Goal: Task Accomplishment & Management: Manage account settings

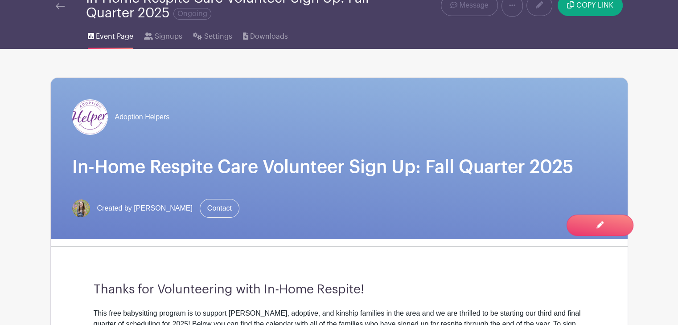
scroll to position [41, 0]
click at [582, 9] on span "COPY LINK" at bounding box center [594, 5] width 37 height 7
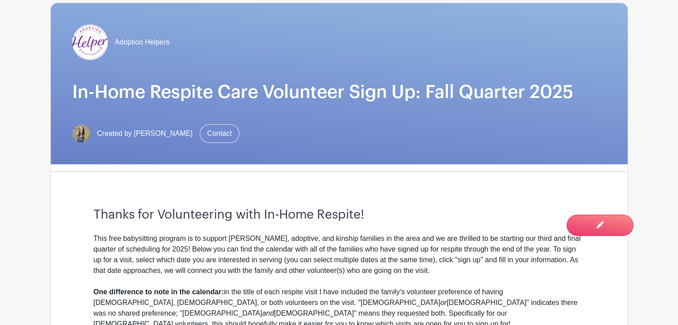
scroll to position [122, 0]
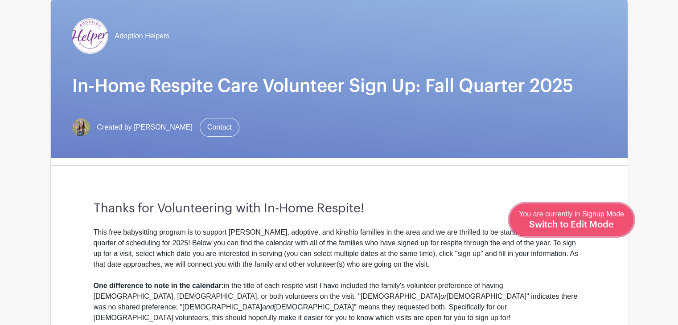
click at [596, 227] on span "Switch to Edit Mode" at bounding box center [571, 225] width 85 height 9
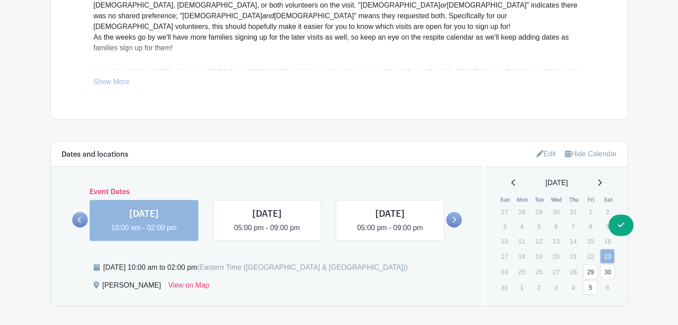
scroll to position [431, 0]
click at [537, 157] on link "Edit" at bounding box center [546, 153] width 20 height 15
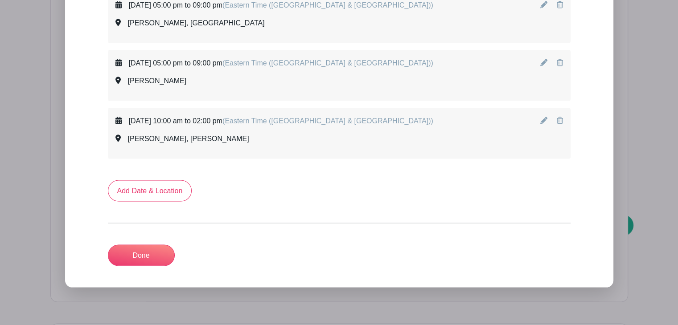
scroll to position [1714, 0]
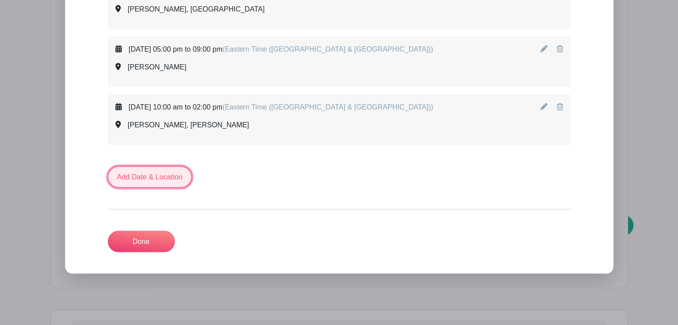
click at [160, 168] on link "Add Date & Location" at bounding box center [150, 177] width 84 height 21
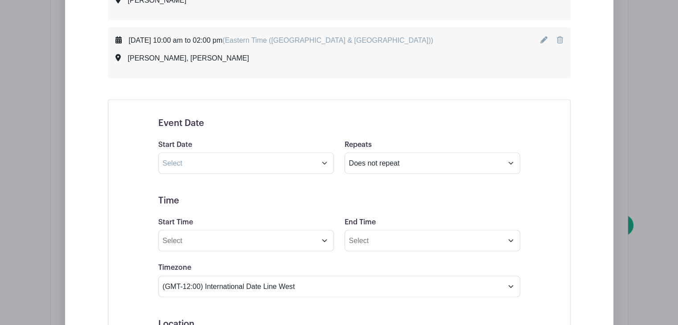
scroll to position [1782, 0]
click at [323, 152] on input "text" at bounding box center [246, 162] width 176 height 21
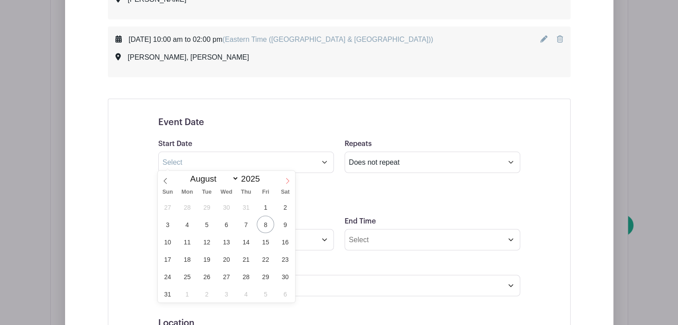
click at [284, 181] on icon at bounding box center [287, 181] width 6 height 6
select select "9"
click at [282, 207] on span "4" at bounding box center [284, 207] width 17 height 17
type input "[DATE]"
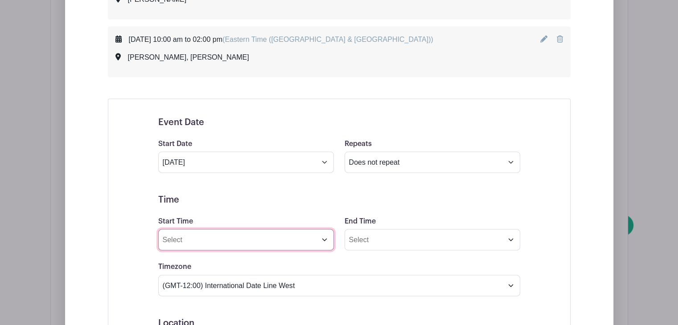
click at [313, 236] on input "Start Time" at bounding box center [246, 240] width 176 height 21
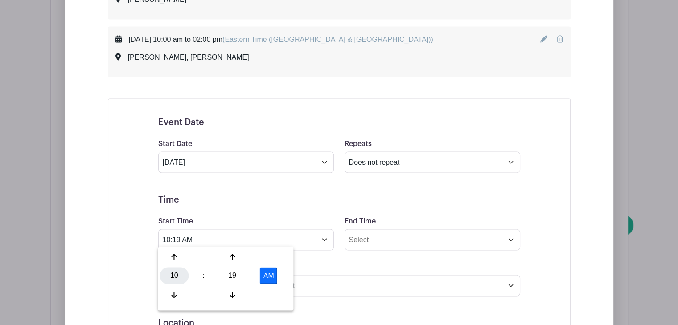
click at [172, 276] on div "10" at bounding box center [174, 276] width 29 height 17
click at [205, 279] on div "05" at bounding box center [208, 276] width 30 height 17
click at [232, 273] on div "19" at bounding box center [232, 276] width 29 height 17
click at [175, 255] on div "00" at bounding box center [175, 257] width 30 height 17
click at [264, 279] on button "AM" at bounding box center [269, 276] width 18 height 17
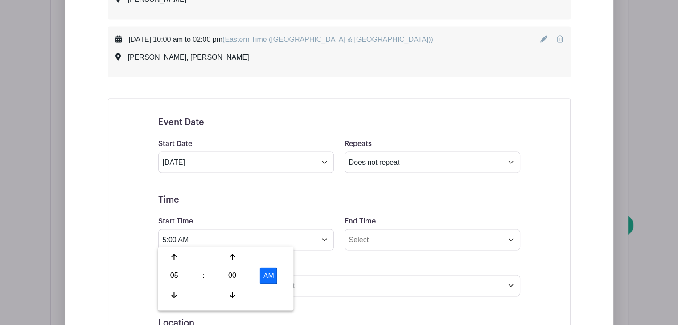
type input "5:00 PM"
click at [370, 236] on input "End Time" at bounding box center [433, 240] width 176 height 21
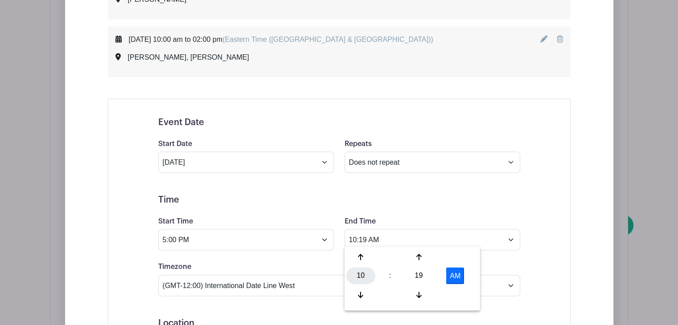
click at [359, 284] on div "10" at bounding box center [360, 276] width 29 height 17
click at [401, 293] on div "09" at bounding box center [394, 295] width 30 height 17
click at [421, 280] on div "19" at bounding box center [418, 276] width 29 height 17
click at [364, 259] on div "00" at bounding box center [361, 257] width 30 height 17
click at [458, 278] on button "AM" at bounding box center [455, 276] width 18 height 17
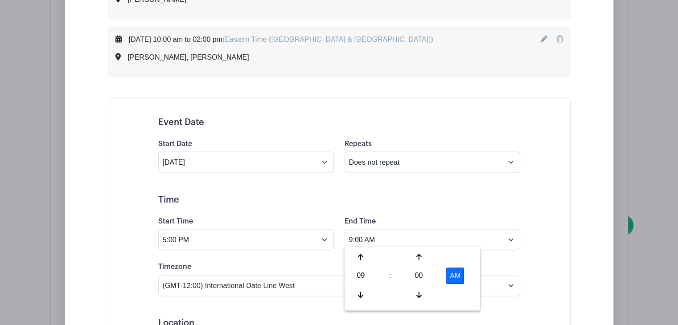
type input "9:00 PM"
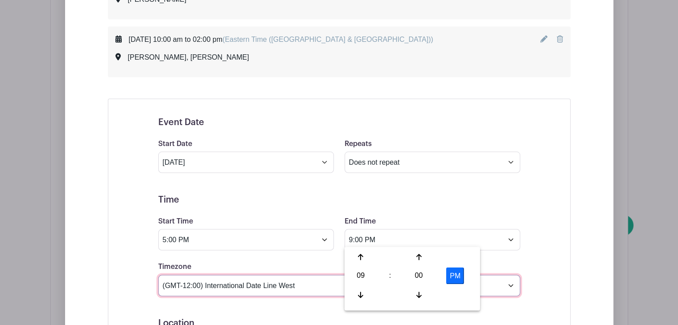
click at [298, 286] on select "(GMT-12:00) International Date Line West (GMT-11:00) [US_STATE] (GMT-11:00) [GE…" at bounding box center [339, 285] width 362 height 21
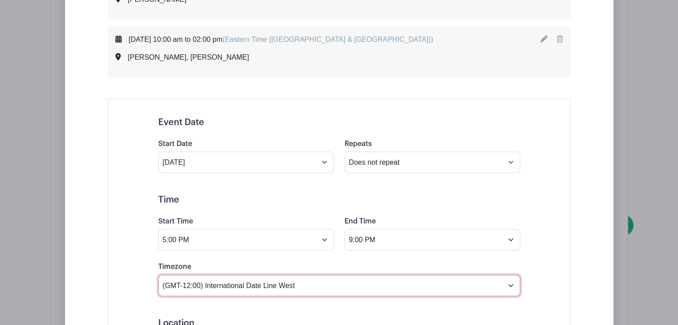
select select "Eastern Time ([GEOGRAPHIC_DATA] & [GEOGRAPHIC_DATA])"
click at [158, 275] on select "(GMT-12:00) International Date Line West (GMT-11:00) [US_STATE] (GMT-11:00) [GE…" at bounding box center [339, 285] width 362 height 21
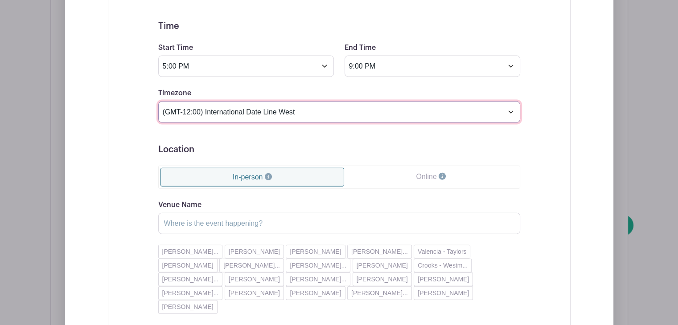
scroll to position [1957, 0]
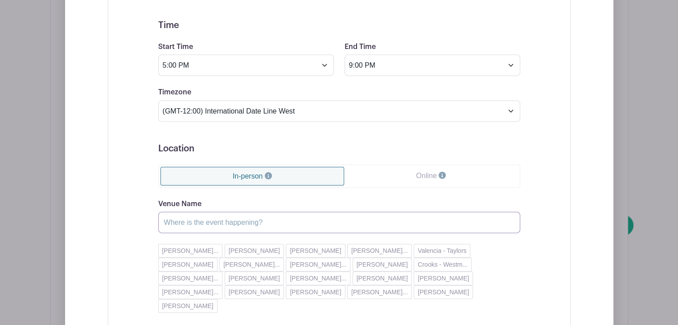
click at [218, 218] on input "Venue Name" at bounding box center [339, 222] width 362 height 21
type input "g"
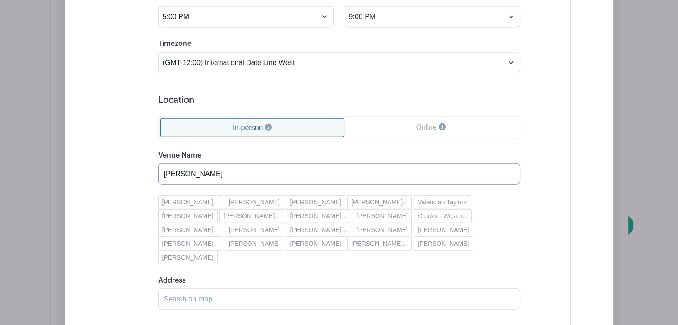
scroll to position [2006, 0]
type input "[PERSON_NAME]"
click at [197, 288] on input "Address" at bounding box center [339, 298] width 362 height 21
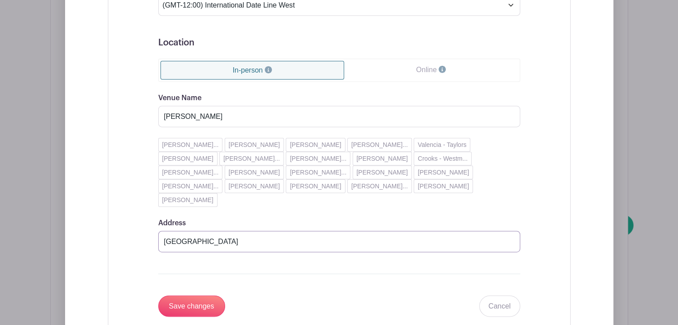
type input "[GEOGRAPHIC_DATA]"
click at [197, 296] on input "Save changes" at bounding box center [191, 306] width 67 height 21
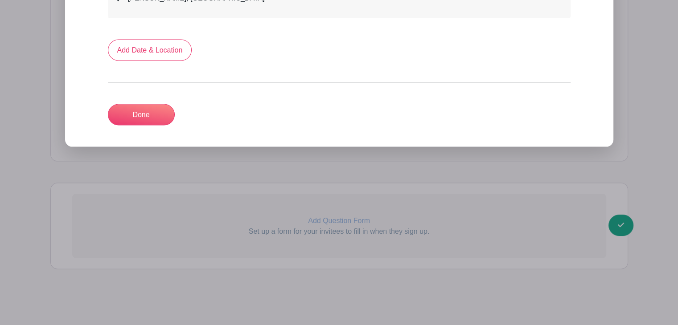
scroll to position [1895, 0]
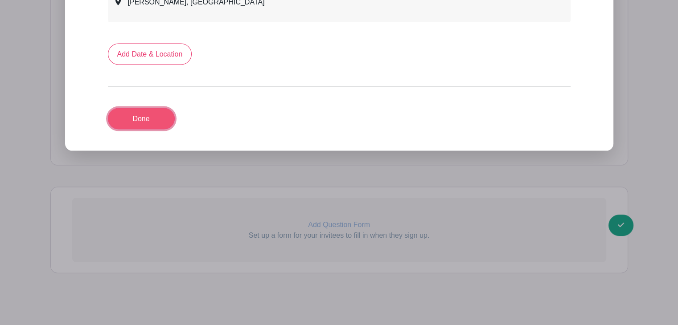
click at [130, 111] on link "Done" at bounding box center [141, 118] width 67 height 21
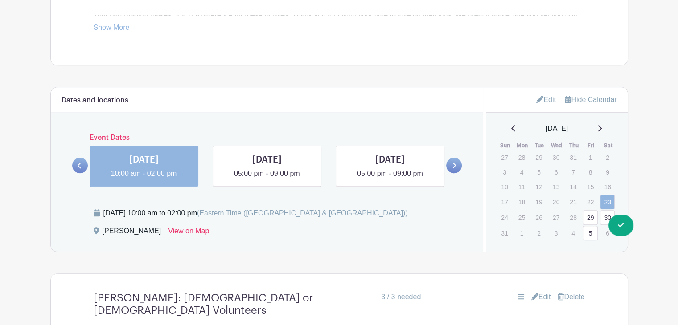
scroll to position [485, 0]
click at [537, 103] on icon at bounding box center [539, 99] width 7 height 7
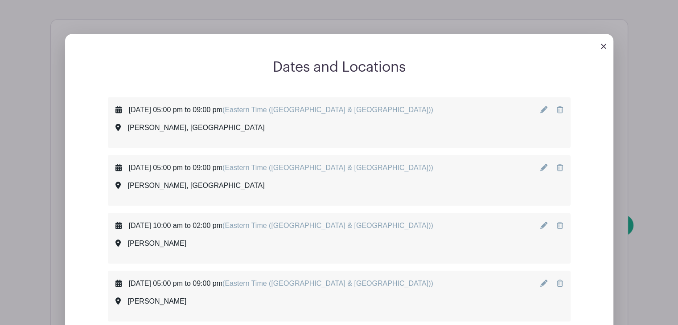
scroll to position [558, 0]
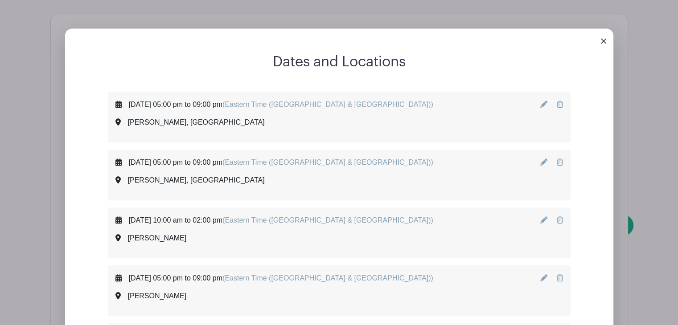
click at [604, 40] on img at bounding box center [603, 40] width 5 height 5
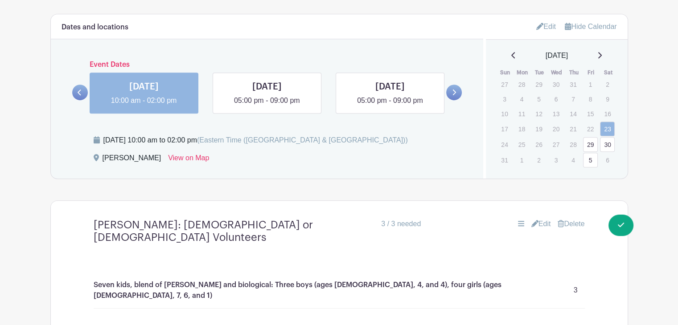
click at [602, 56] on icon at bounding box center [599, 55] width 4 height 7
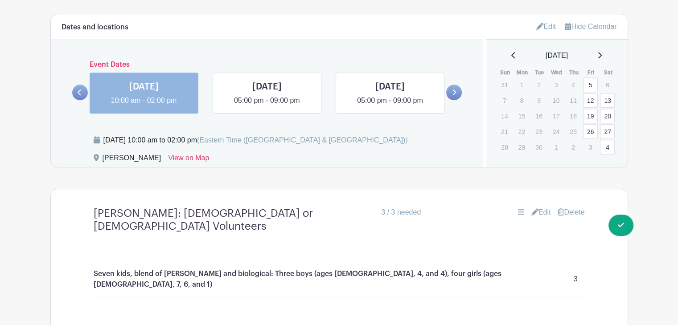
click at [602, 56] on icon at bounding box center [599, 55] width 4 height 7
click at [608, 115] on link "18" at bounding box center [607, 116] width 15 height 15
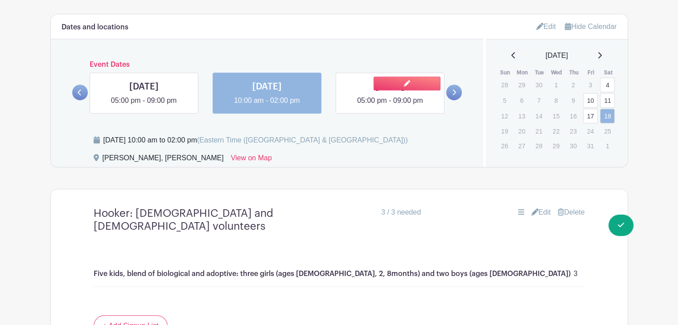
click at [390, 106] on link at bounding box center [390, 106] width 0 height 0
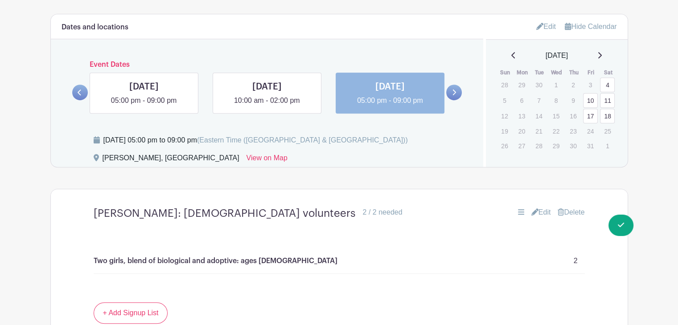
click at [455, 90] on icon at bounding box center [454, 92] width 4 height 7
click at [541, 30] on link "Edit" at bounding box center [546, 26] width 20 height 15
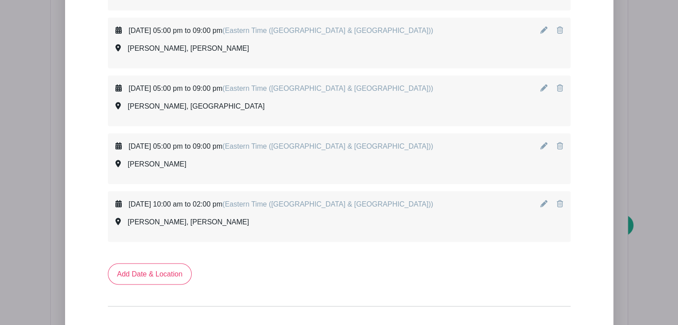
scroll to position [1729, 0]
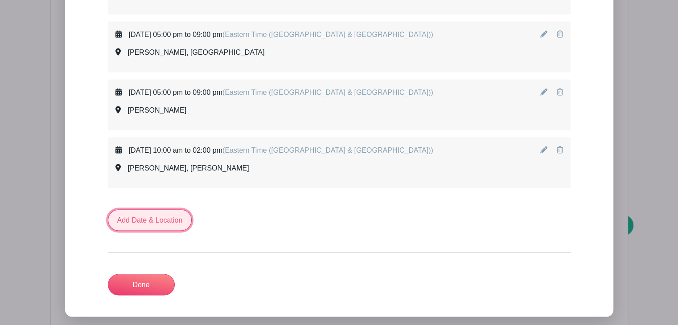
click at [148, 222] on link "Add Date & Location" at bounding box center [150, 220] width 84 height 21
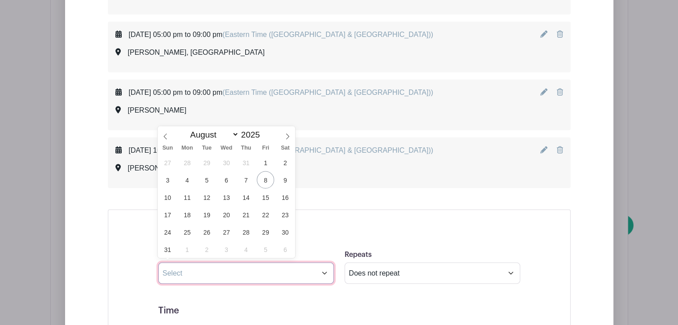
click at [234, 274] on input "text" at bounding box center [246, 273] width 176 height 21
click at [284, 140] on span at bounding box center [287, 134] width 15 height 15
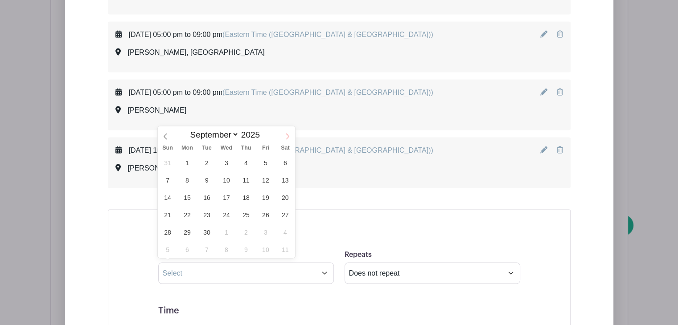
click at [284, 140] on span at bounding box center [287, 134] width 15 height 15
select select "10"
click at [282, 164] on span "1" at bounding box center [284, 162] width 17 height 17
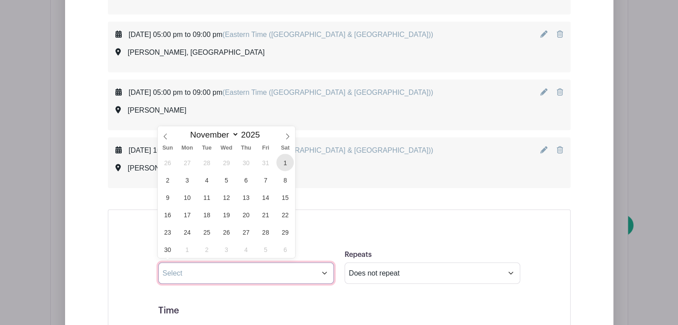
type input "[DATE]"
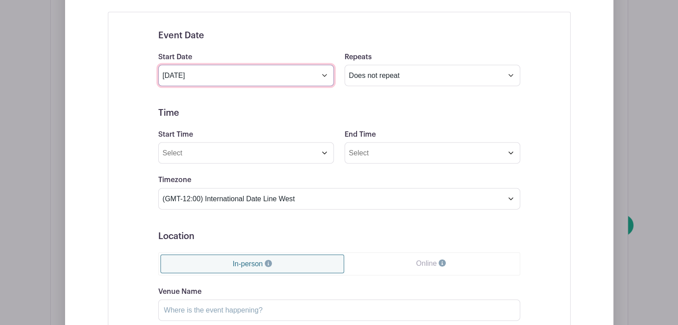
scroll to position [1928, 0]
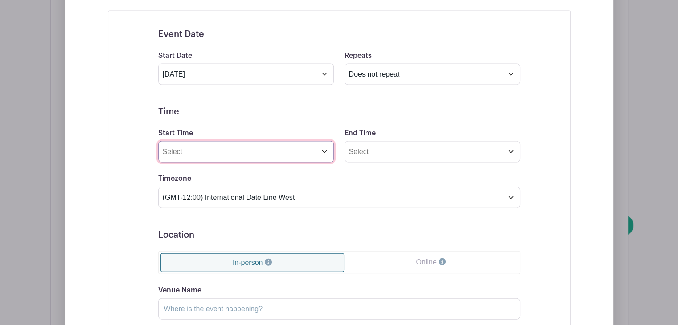
click at [239, 152] on input "Start Time" at bounding box center [246, 151] width 176 height 21
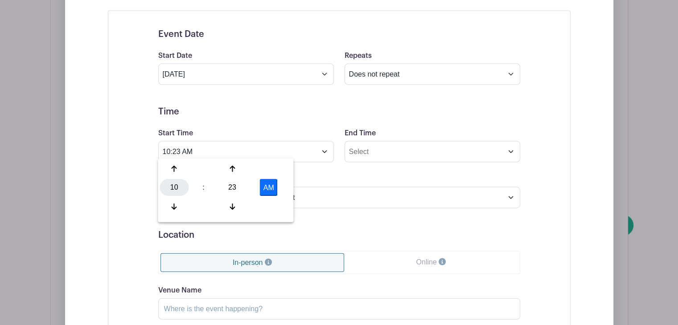
click at [175, 184] on div "10" at bounding box center [174, 188] width 29 height 17
click at [203, 184] on div "05" at bounding box center [208, 188] width 30 height 17
click at [235, 187] on div "23" at bounding box center [232, 188] width 29 height 17
click at [177, 173] on div "00" at bounding box center [175, 168] width 30 height 17
click at [266, 188] on button "AM" at bounding box center [269, 188] width 18 height 17
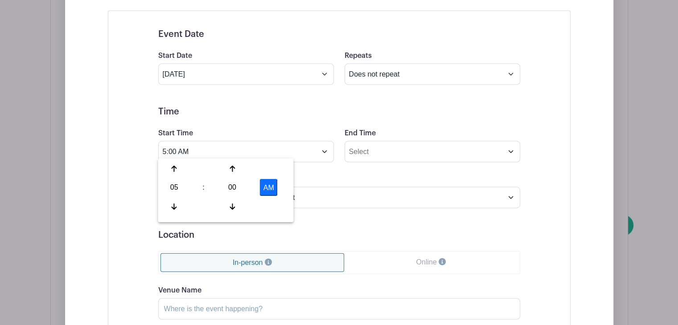
type input "5:00 PM"
click at [372, 150] on input "End Time" at bounding box center [433, 151] width 176 height 21
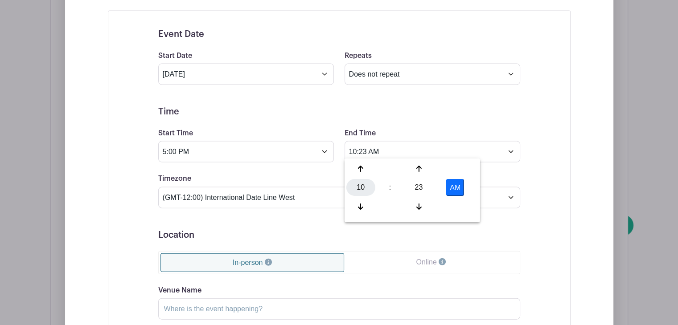
click at [362, 193] on div "10" at bounding box center [360, 188] width 29 height 17
click at [396, 201] on div "09" at bounding box center [394, 206] width 30 height 17
click at [417, 184] on div "23" at bounding box center [418, 188] width 29 height 17
click at [361, 167] on div "00" at bounding box center [361, 168] width 30 height 17
click at [455, 182] on button "AM" at bounding box center [455, 188] width 18 height 17
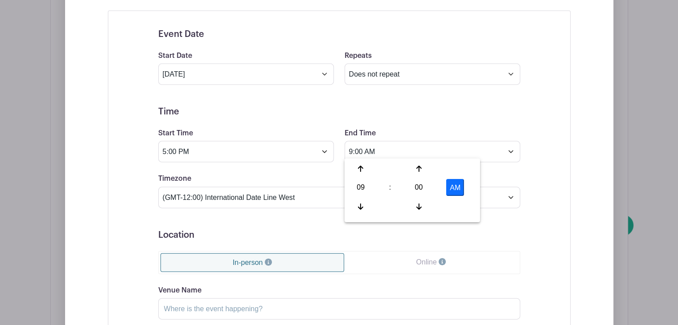
type input "9:00 PM"
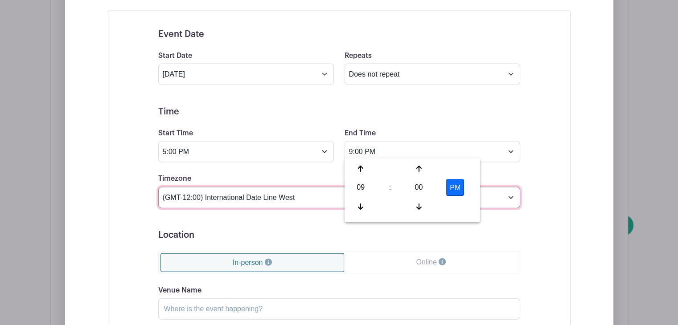
click at [299, 192] on select "(GMT-12:00) International Date Line West (GMT-11:00) [US_STATE] (GMT-11:00) [GE…" at bounding box center [339, 197] width 362 height 21
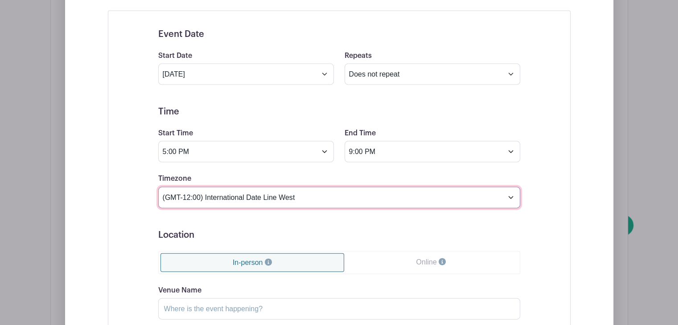
select select "Eastern Time ([GEOGRAPHIC_DATA] & [GEOGRAPHIC_DATA])"
click at [158, 187] on select "(GMT-12:00) International Date Line West (GMT-11:00) [US_STATE] (GMT-11:00) [GE…" at bounding box center [339, 197] width 362 height 21
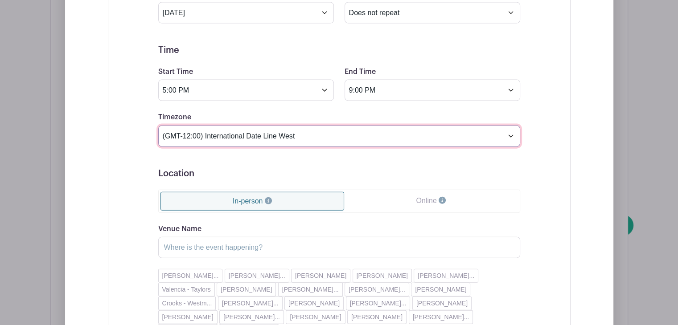
scroll to position [1992, 0]
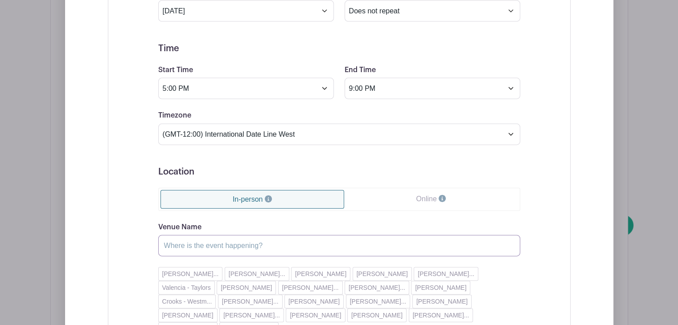
click at [223, 239] on input "Venue Name" at bounding box center [339, 245] width 362 height 21
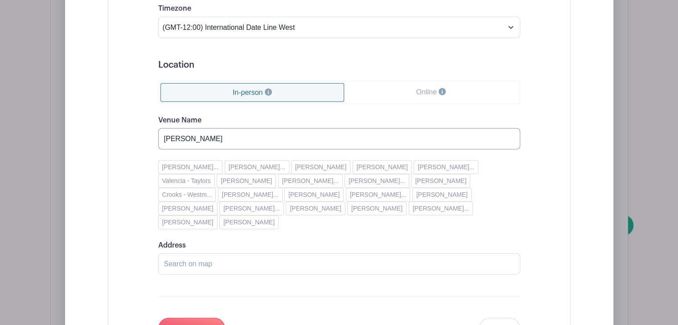
scroll to position [2100, 0]
type input "[PERSON_NAME]"
click at [196, 253] on input "Address" at bounding box center [339, 263] width 362 height 21
type input "[GEOGRAPHIC_DATA]"
click at [200, 317] on input "Save changes" at bounding box center [191, 327] width 67 height 21
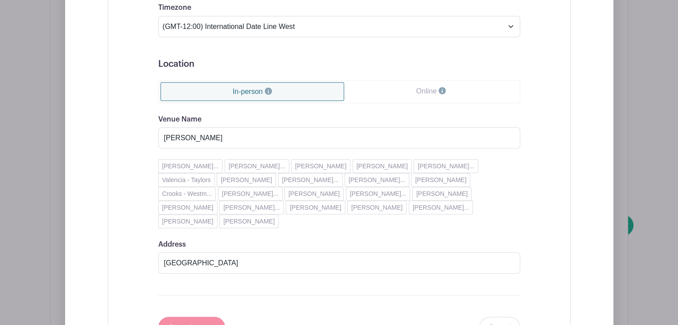
scroll to position [1953, 0]
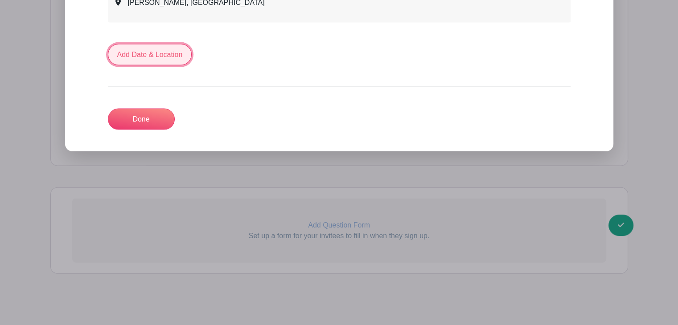
click at [147, 55] on link "Add Date & Location" at bounding box center [150, 54] width 84 height 21
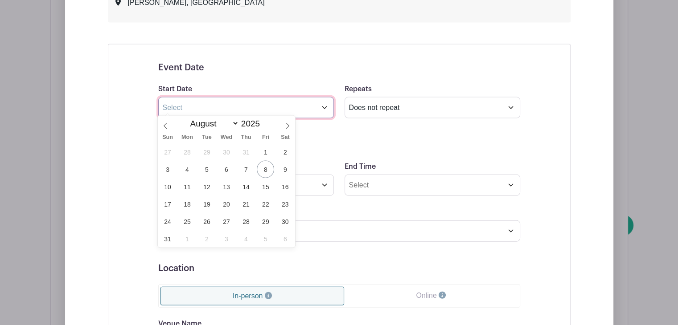
click at [237, 104] on input "text" at bounding box center [246, 107] width 176 height 21
click at [284, 123] on icon at bounding box center [287, 126] width 6 height 6
select select "10"
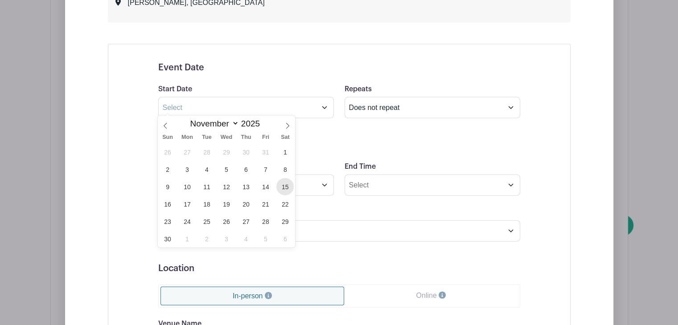
click at [284, 182] on span "15" at bounding box center [284, 186] width 17 height 17
type input "[DATE]"
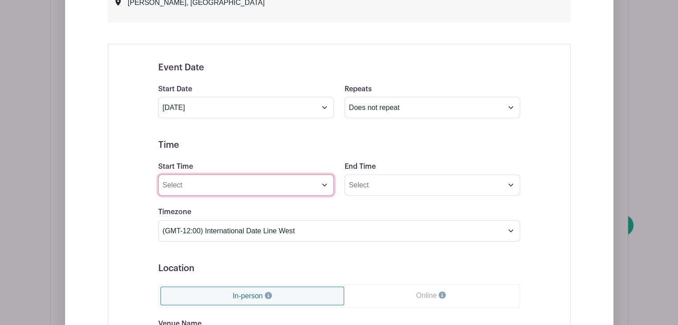
click at [302, 184] on input "Start Time" at bounding box center [246, 185] width 176 height 21
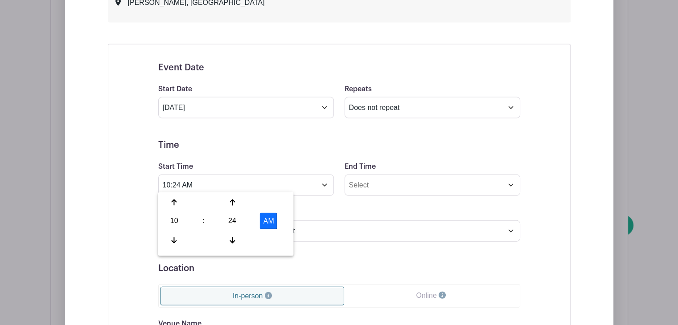
click at [175, 231] on div "10 : 24 AM" at bounding box center [226, 222] width 132 height 57
click at [174, 226] on div "10" at bounding box center [174, 221] width 29 height 17
click at [204, 221] on div "05" at bounding box center [208, 221] width 30 height 17
click at [244, 218] on div "24" at bounding box center [232, 221] width 29 height 17
click at [176, 204] on div "00" at bounding box center [175, 202] width 30 height 17
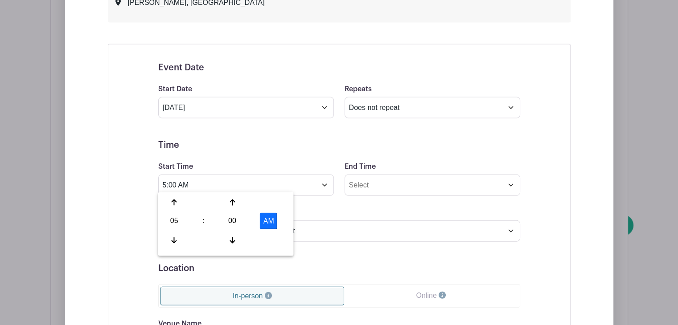
click at [266, 220] on button "AM" at bounding box center [269, 221] width 18 height 17
type input "5:00 PM"
click at [371, 177] on input "End Time" at bounding box center [433, 185] width 176 height 21
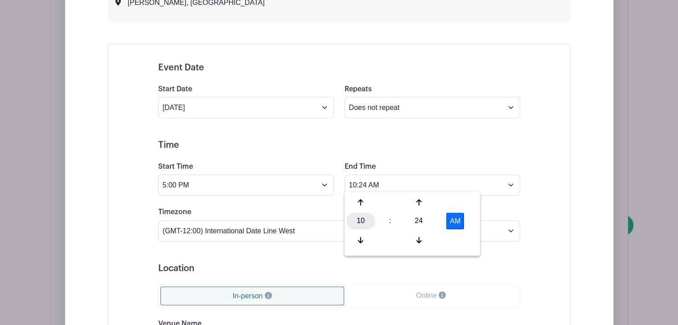
click at [358, 214] on div "10" at bounding box center [360, 221] width 29 height 17
click at [392, 237] on div "09" at bounding box center [394, 240] width 30 height 17
click at [415, 218] on div "24" at bounding box center [418, 221] width 29 height 17
click at [364, 204] on div "00" at bounding box center [361, 202] width 30 height 17
click at [455, 220] on button "AM" at bounding box center [455, 221] width 18 height 17
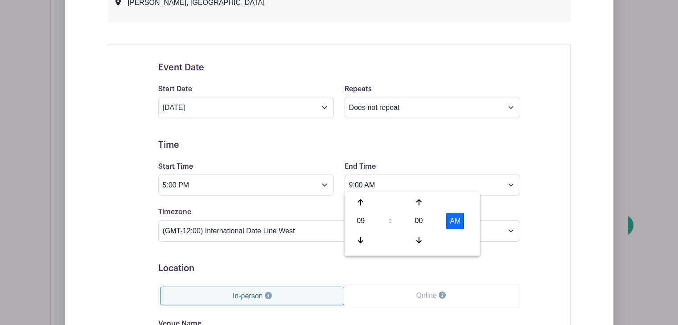
type input "9:00 PM"
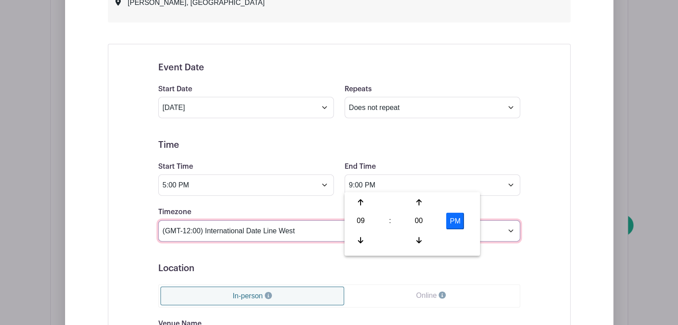
click at [325, 227] on select "(GMT-12:00) International Date Line West (GMT-11:00) [US_STATE] (GMT-11:00) [GE…" at bounding box center [339, 231] width 362 height 21
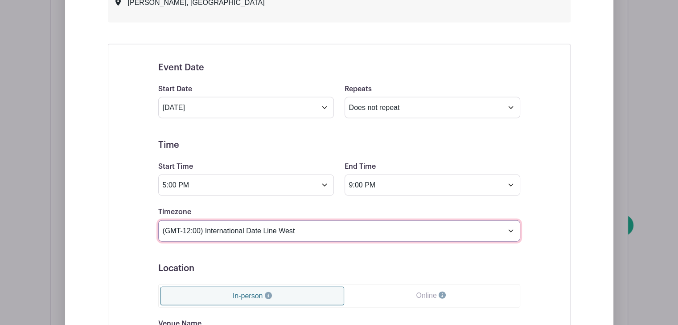
select select "Eastern Time ([GEOGRAPHIC_DATA] & [GEOGRAPHIC_DATA])"
click at [158, 221] on select "(GMT-12:00) International Date Line West (GMT-11:00) [US_STATE] (GMT-11:00) [GE…" at bounding box center [339, 231] width 362 height 21
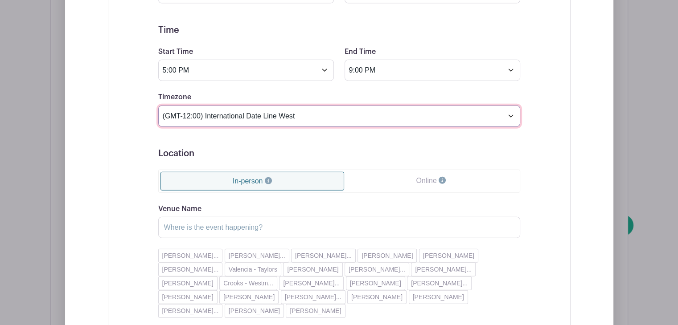
scroll to position [2070, 0]
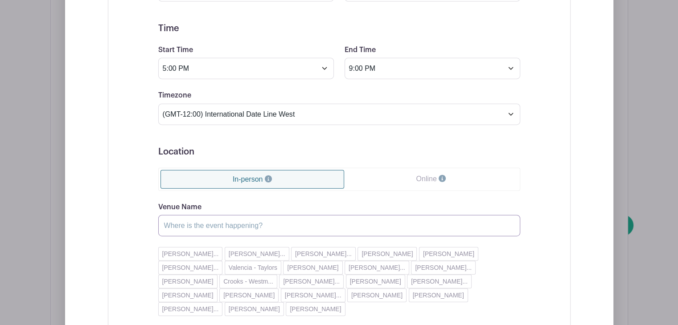
click at [202, 218] on input "Venue Name" at bounding box center [339, 225] width 362 height 21
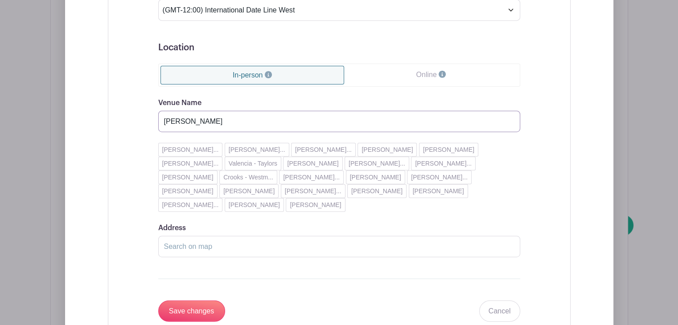
scroll to position [2174, 0]
type input "[PERSON_NAME]"
click at [193, 236] on input "Address" at bounding box center [339, 246] width 362 height 21
type input "[GEOGRAPHIC_DATA]"
click at [193, 300] on input "Save changes" at bounding box center [191, 310] width 67 height 21
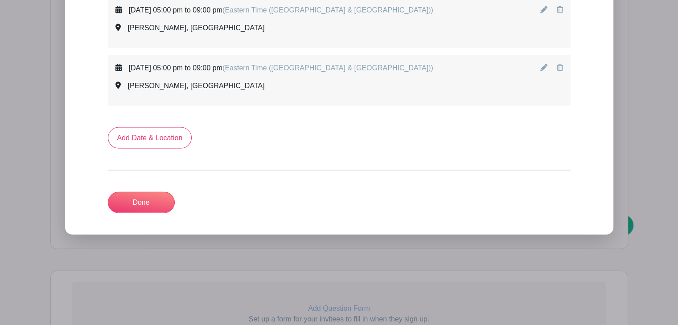
scroll to position [2011, 0]
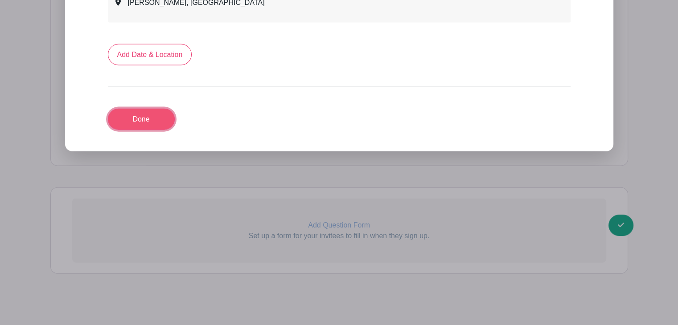
click at [144, 119] on link "Done" at bounding box center [141, 119] width 67 height 21
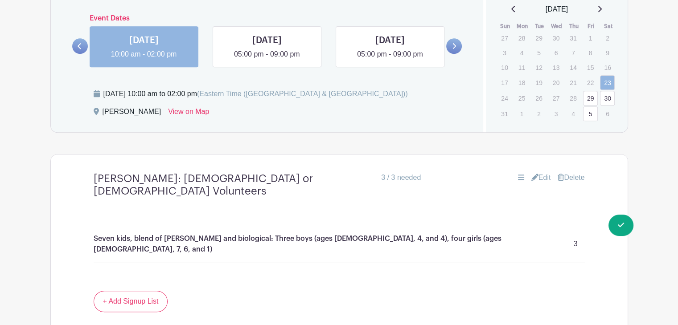
scroll to position [602, 0]
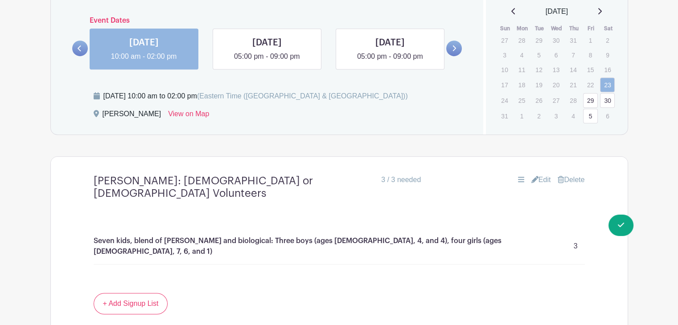
click at [602, 13] on icon at bounding box center [599, 11] width 4 height 7
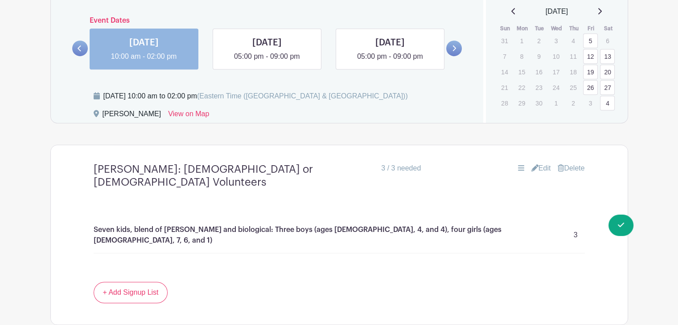
click at [602, 13] on icon at bounding box center [599, 11] width 4 height 7
click at [608, 95] on link "1" at bounding box center [607, 102] width 15 height 15
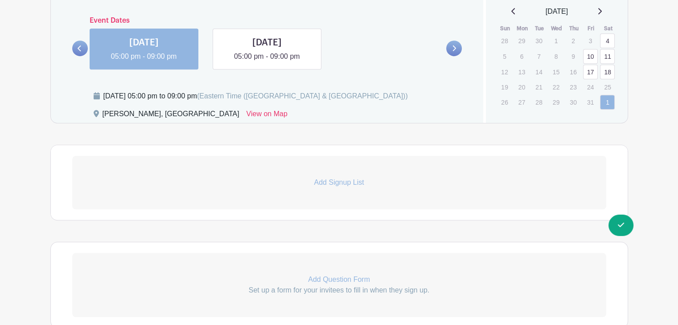
scroll to position [521, 0]
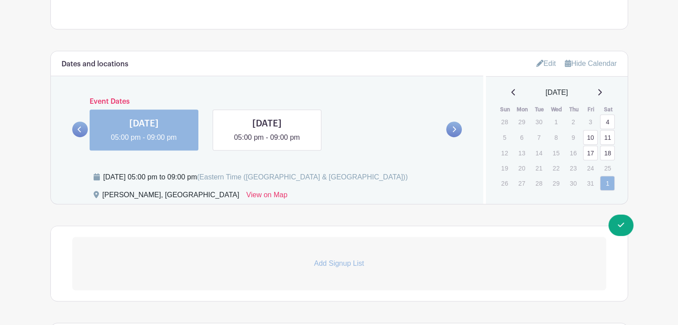
click at [269, 263] on p "Add Signup List" at bounding box center [339, 264] width 534 height 11
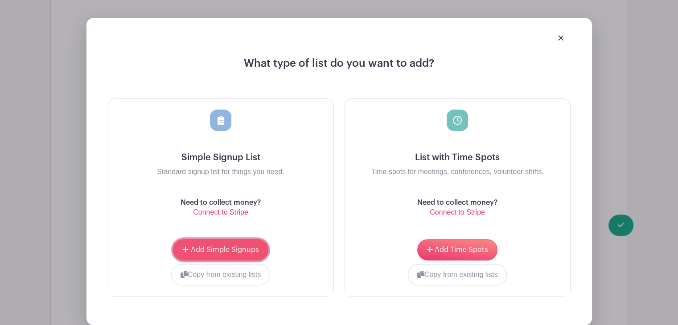
click at [230, 258] on button "Add Simple Signups" at bounding box center [220, 249] width 95 height 21
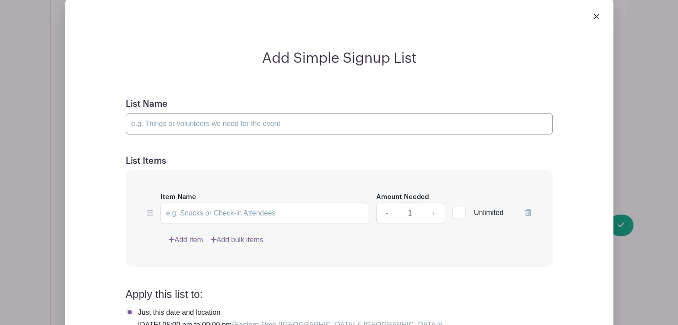
click at [153, 125] on input "List Name" at bounding box center [339, 123] width 427 height 21
type input "[PERSON_NAME]: [DEMOGRAPHIC_DATA] or [DEMOGRAPHIC_DATA] volunteers"
click at [186, 215] on input "Item Name" at bounding box center [264, 213] width 209 height 21
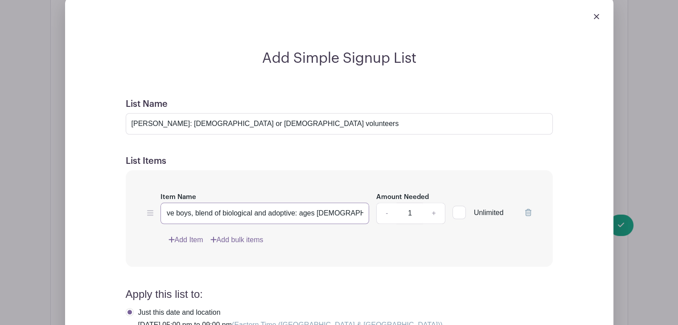
scroll to position [0, 11]
type input "Five boys, blend of biological and adoptive: ages [DEMOGRAPHIC_DATA], 9, 8, 6, …"
click at [436, 210] on link "+" at bounding box center [434, 213] width 22 height 21
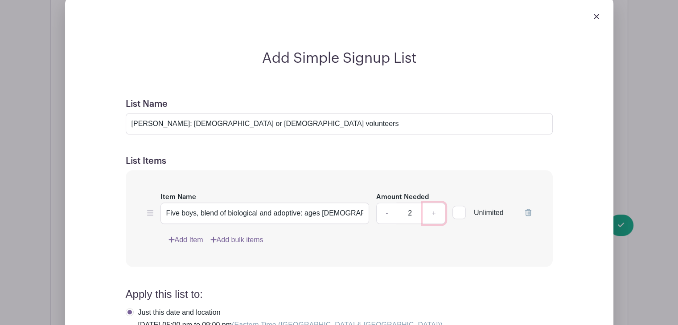
type input "3"
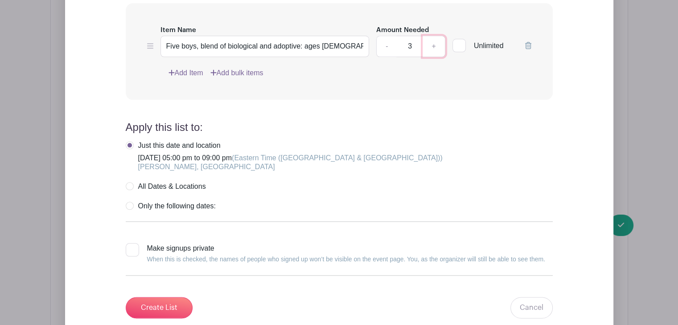
scroll to position [1004, 0]
click at [168, 305] on input "Create List" at bounding box center [159, 307] width 67 height 21
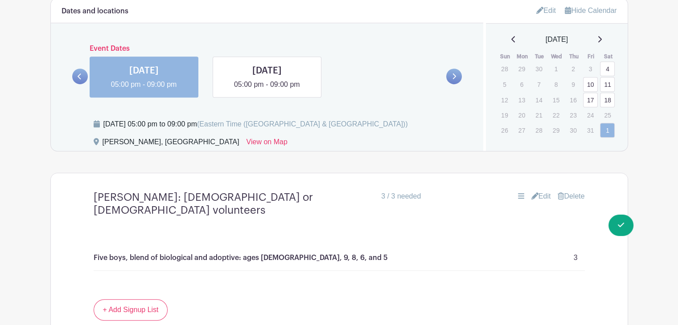
scroll to position [572, 0]
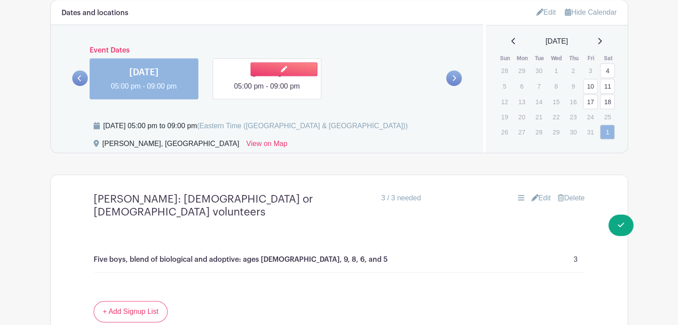
click at [267, 92] on link at bounding box center [267, 92] width 0 height 0
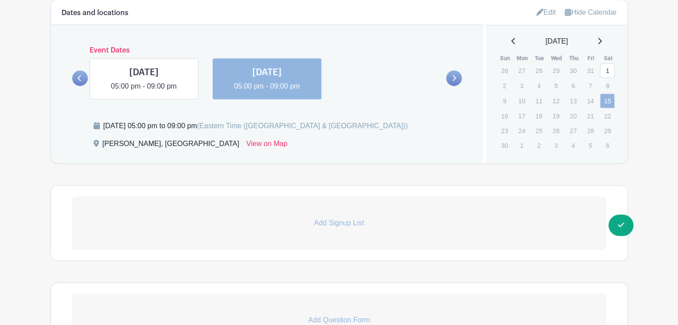
click at [199, 207] on link "Add Signup List" at bounding box center [339, 223] width 534 height 53
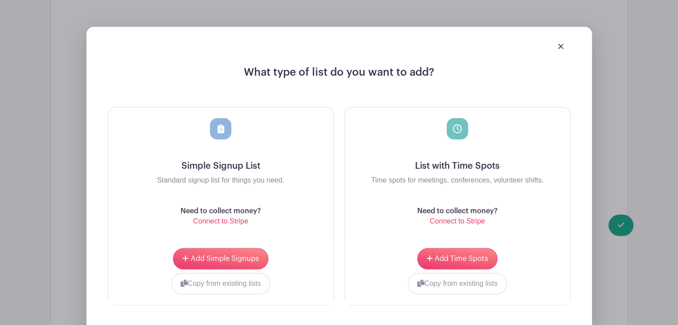
scroll to position [769, 0]
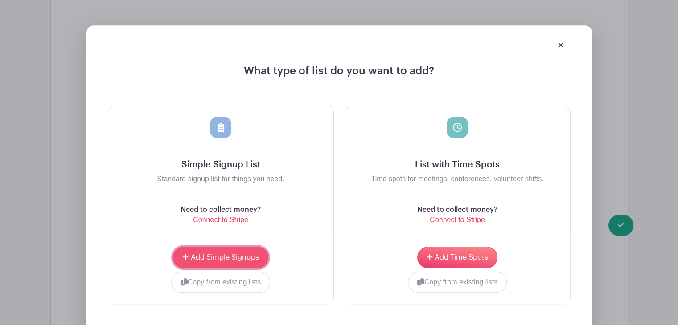
click at [222, 255] on span "Add Simple Signups" at bounding box center [225, 257] width 68 height 7
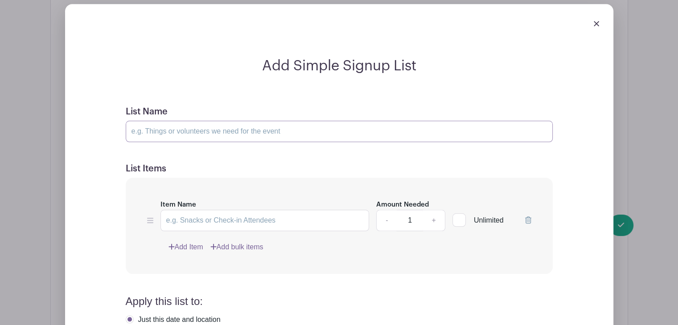
click at [189, 132] on input "List Name" at bounding box center [339, 131] width 427 height 21
type input "[PERSON_NAME]: [DEMOGRAPHIC_DATA] volunteers"
click at [184, 227] on input "Item Name" at bounding box center [264, 220] width 209 height 21
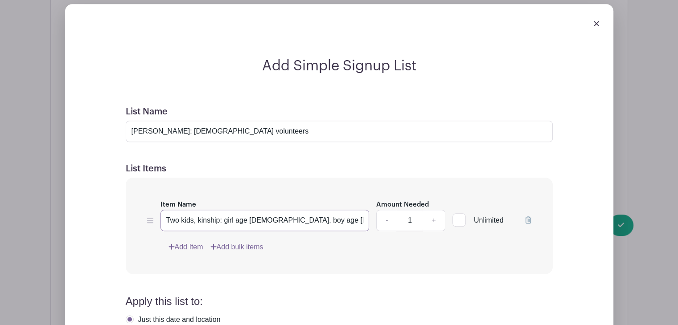
type input "Two kids, kinship: girl age [DEMOGRAPHIC_DATA], boy age [DEMOGRAPHIC_DATA]"
click at [437, 219] on link "+" at bounding box center [434, 220] width 22 height 21
type input "2"
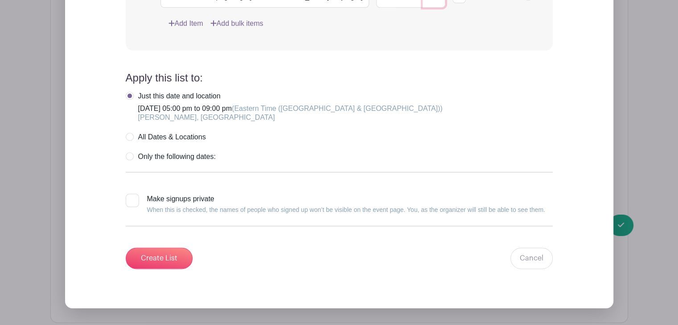
scroll to position [1068, 0]
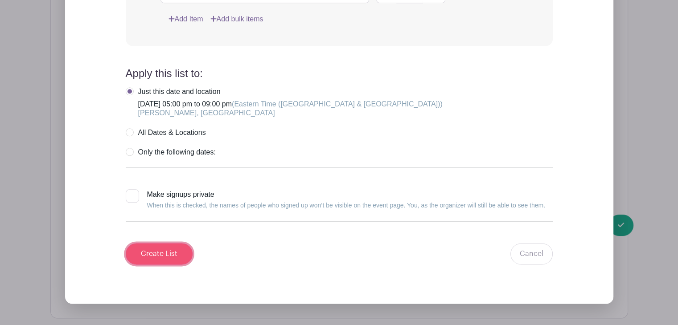
click at [162, 263] on input "Create List" at bounding box center [159, 253] width 67 height 21
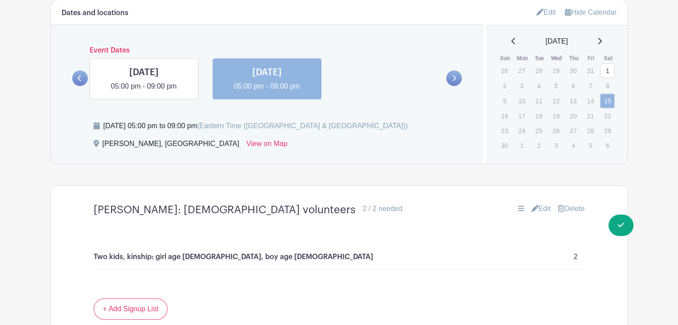
scroll to position [572, 0]
click at [511, 43] on icon at bounding box center [513, 41] width 4 height 6
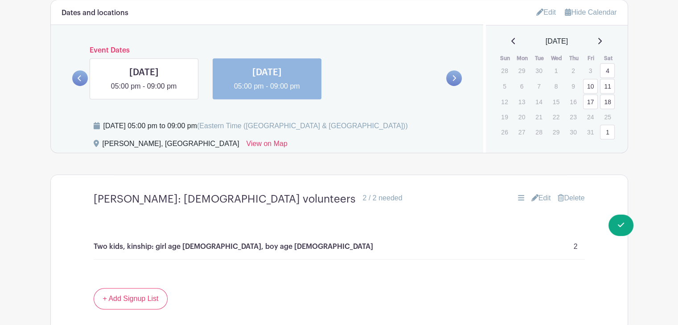
click at [511, 43] on icon at bounding box center [513, 40] width 4 height 7
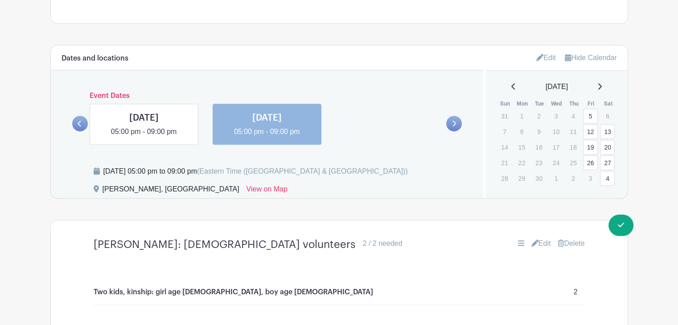
scroll to position [522, 0]
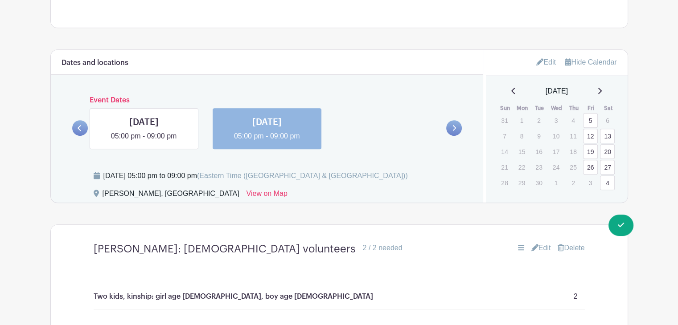
click at [538, 66] on link "Edit" at bounding box center [546, 62] width 20 height 15
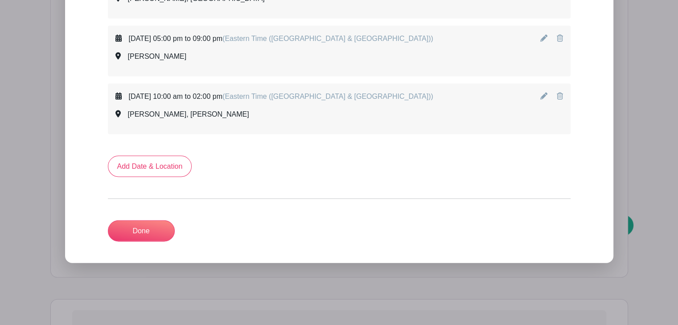
scroll to position [1903, 0]
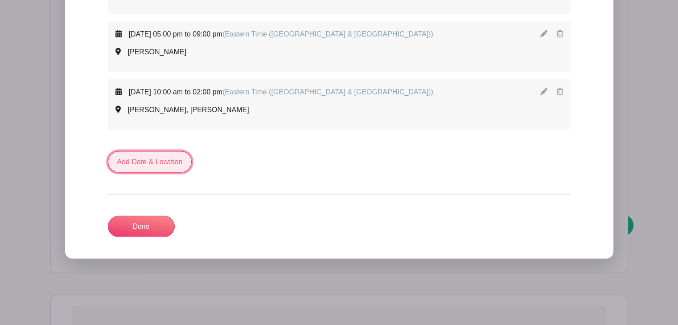
click at [159, 152] on link "Add Date & Location" at bounding box center [150, 162] width 84 height 21
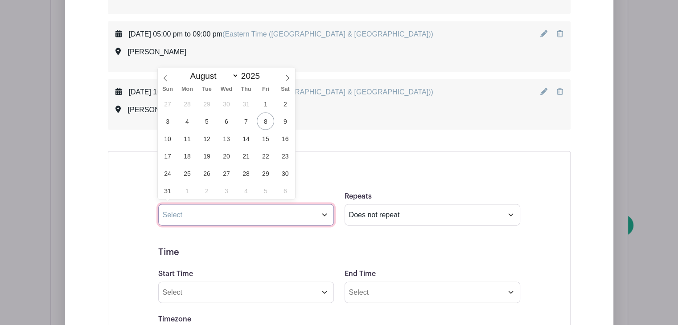
click at [213, 209] on input "text" at bounding box center [246, 215] width 176 height 21
click at [286, 80] on icon at bounding box center [287, 78] width 6 height 6
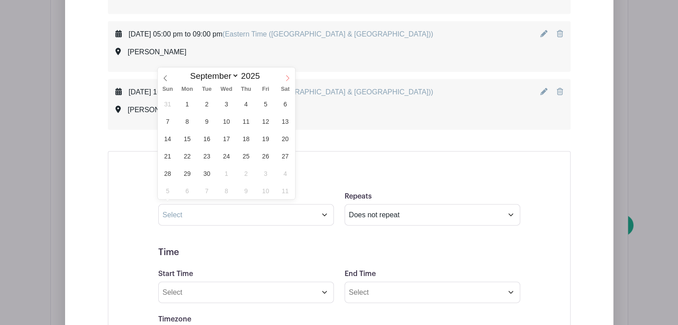
click at [286, 80] on icon at bounding box center [287, 78] width 6 height 6
select select "9"
click at [267, 173] on span "31" at bounding box center [265, 173] width 17 height 17
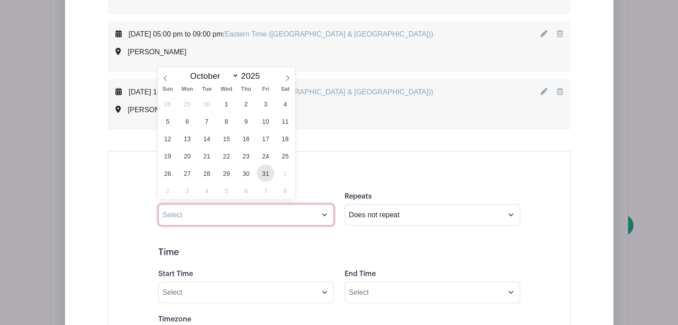
type input "[DATE]"
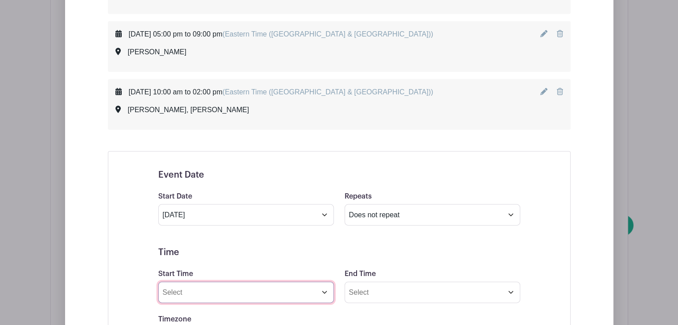
click at [220, 296] on input "Start Time" at bounding box center [246, 292] width 176 height 21
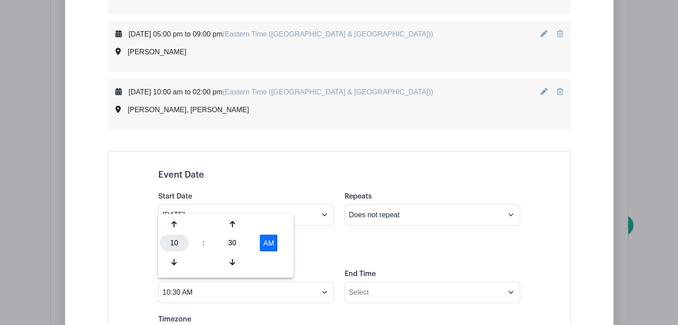
click at [178, 247] on div "10" at bounding box center [174, 243] width 29 height 17
click at [198, 245] on div "05" at bounding box center [208, 243] width 30 height 17
click at [223, 247] on div "30" at bounding box center [232, 243] width 29 height 17
click at [175, 229] on div "00" at bounding box center [175, 224] width 30 height 17
click at [266, 247] on button "AM" at bounding box center [269, 243] width 18 height 17
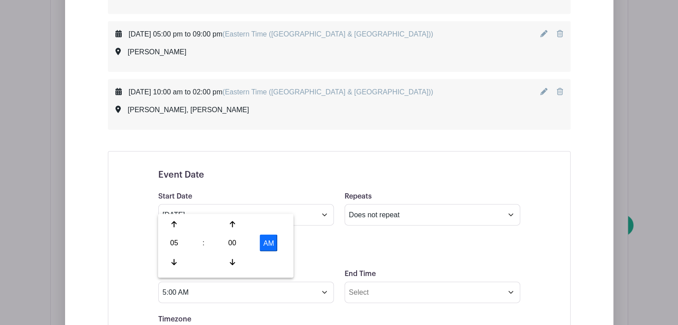
type input "5:00 PM"
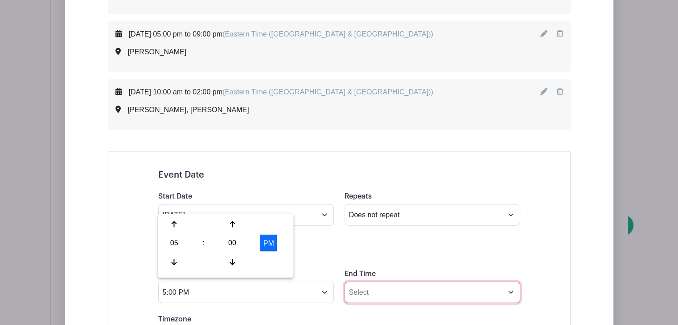
click at [374, 286] on input "End Time" at bounding box center [433, 292] width 176 height 21
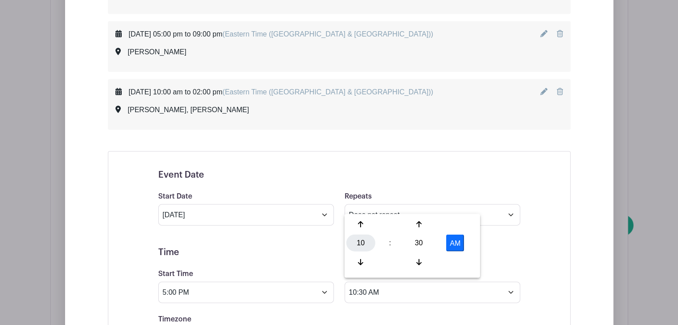
click at [359, 245] on div "10" at bounding box center [360, 243] width 29 height 17
click at [390, 263] on div "09" at bounding box center [394, 262] width 30 height 17
click at [420, 245] on div "30" at bounding box center [418, 243] width 29 height 17
click at [366, 224] on div "00" at bounding box center [361, 224] width 30 height 17
click at [451, 242] on button "AM" at bounding box center [455, 243] width 18 height 17
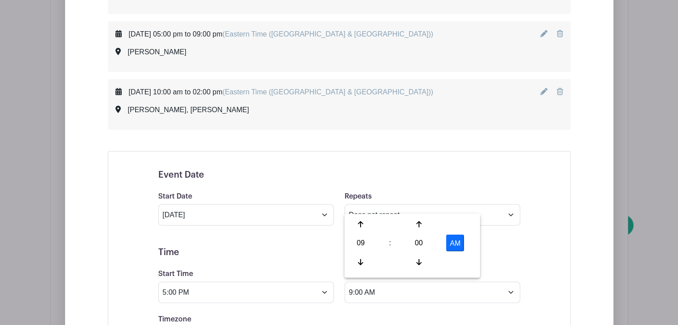
type input "9:00 PM"
click at [295, 247] on h5 "Time" at bounding box center [339, 252] width 362 height 11
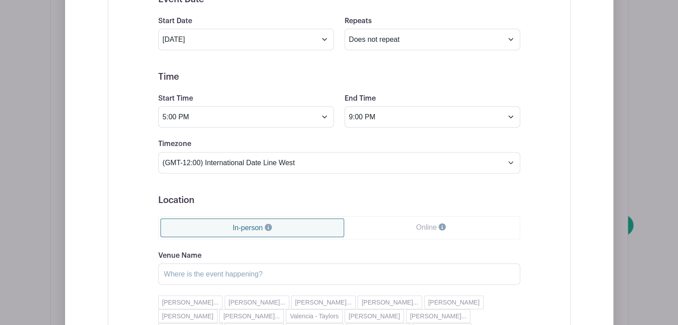
scroll to position [2080, 0]
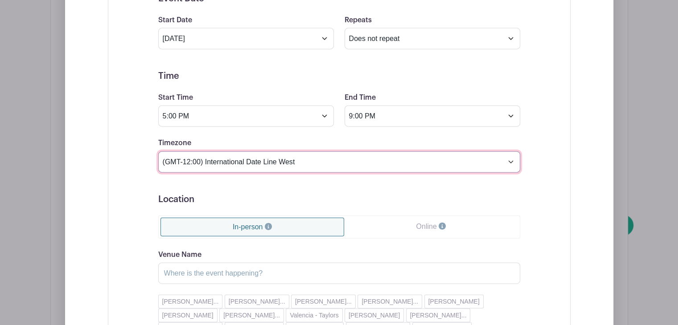
click at [296, 162] on select "(GMT-12:00) International Date Line West (GMT-11:00) [US_STATE] (GMT-11:00) [GE…" at bounding box center [339, 162] width 362 height 21
select select "Eastern Time ([GEOGRAPHIC_DATA] & [GEOGRAPHIC_DATA])"
click at [158, 152] on select "(GMT-12:00) International Date Line West (GMT-11:00) [US_STATE] (GMT-11:00) [GE…" at bounding box center [339, 162] width 362 height 21
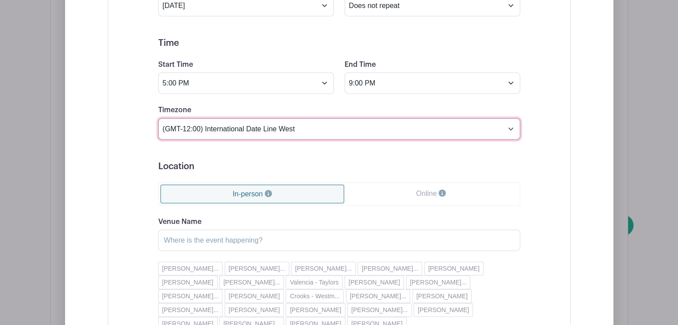
scroll to position [2114, 0]
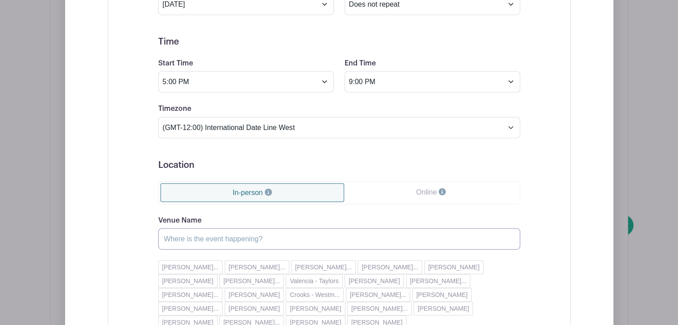
click at [207, 237] on input "Venue Name" at bounding box center [339, 239] width 362 height 21
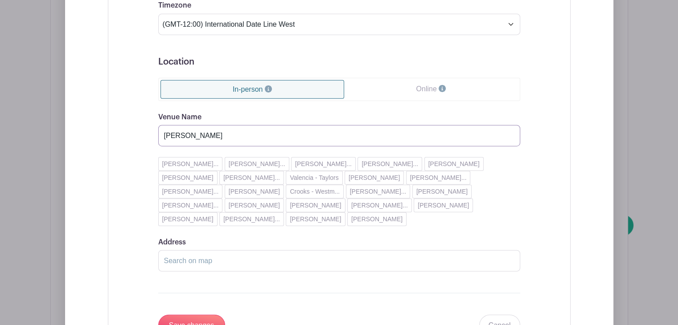
scroll to position [2219, 0]
type input "[PERSON_NAME]"
click at [190, 249] on input "Address" at bounding box center [339, 259] width 362 height 21
type input "[PERSON_NAME]"
click at [190, 314] on input "Save changes" at bounding box center [191, 324] width 67 height 21
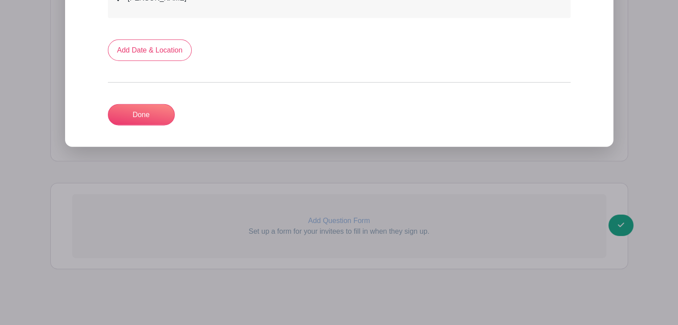
scroll to position [2068, 0]
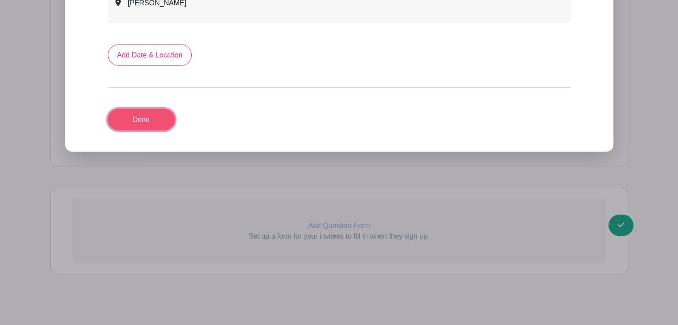
click at [144, 119] on link "Done" at bounding box center [141, 119] width 67 height 21
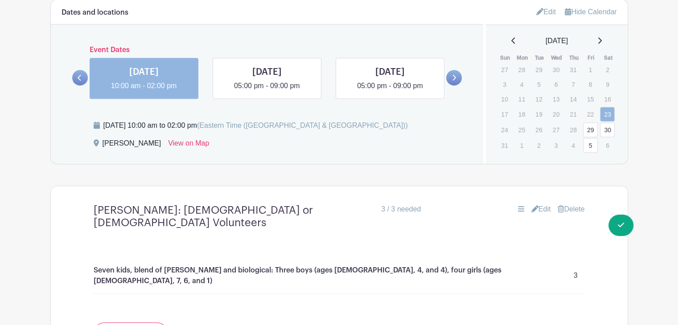
scroll to position [566, 0]
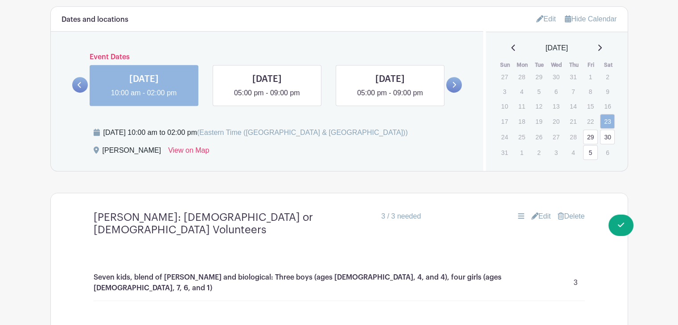
click at [602, 49] on icon at bounding box center [600, 48] width 4 height 6
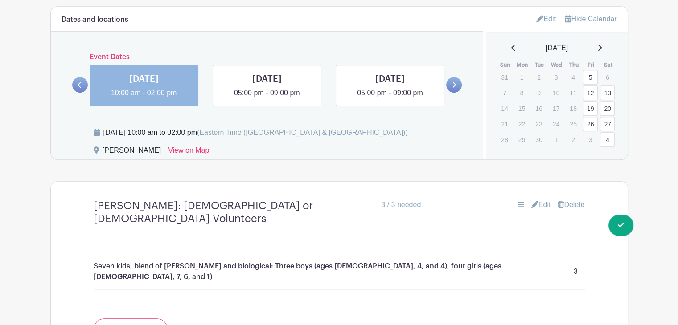
click at [602, 49] on icon at bounding box center [599, 47] width 4 height 7
click at [588, 136] on link "31" at bounding box center [590, 139] width 15 height 15
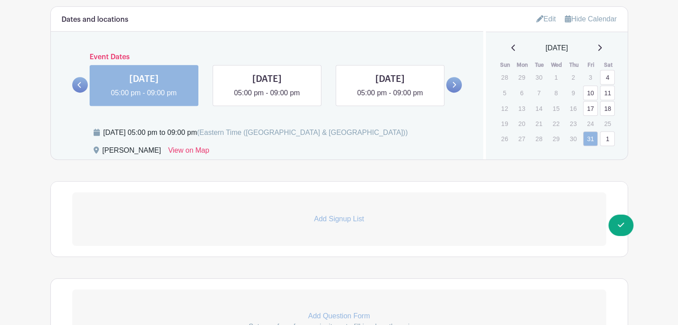
click at [440, 210] on link "Add Signup List" at bounding box center [339, 219] width 534 height 53
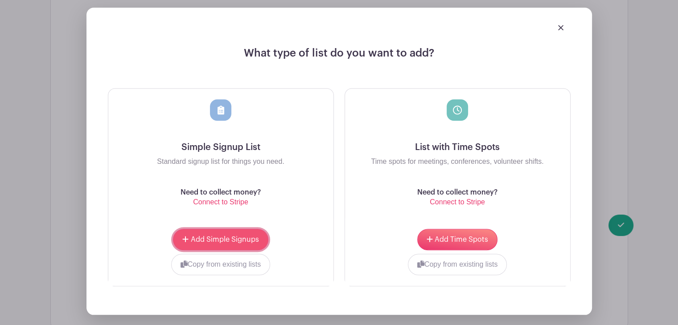
click at [235, 241] on span "Add Simple Signups" at bounding box center [225, 239] width 68 height 7
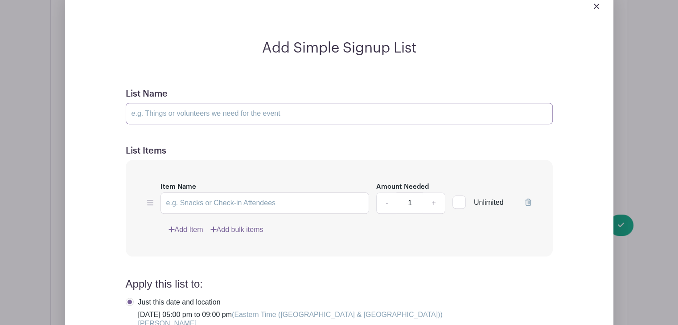
click at [180, 107] on input "List Name" at bounding box center [339, 113] width 427 height 21
type input "[PERSON_NAME]: [DEMOGRAPHIC_DATA] volunteers"
click at [197, 195] on input "Item Name" at bounding box center [264, 203] width 209 height 21
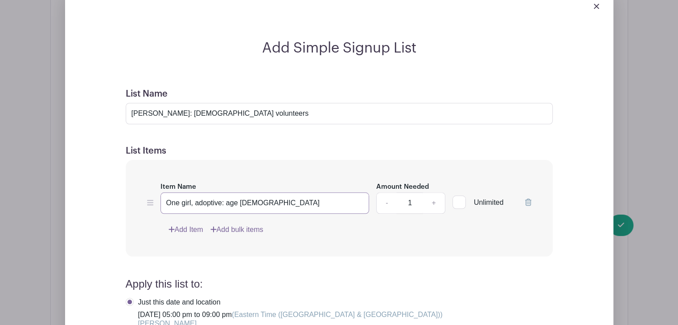
type input "One girl, adoptive: age [DEMOGRAPHIC_DATA]"
click at [432, 200] on link "+" at bounding box center [434, 203] width 22 height 21
type input "2"
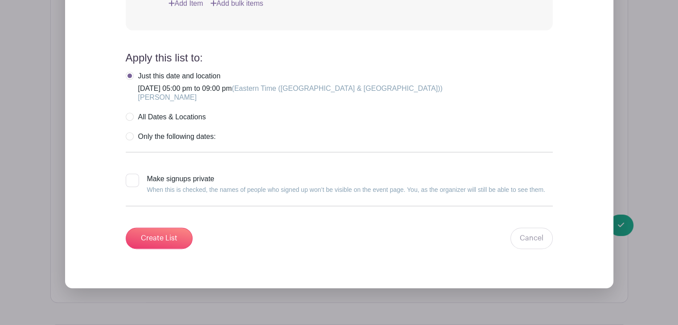
scroll to position [1074, 0]
click at [168, 229] on input "Create List" at bounding box center [159, 237] width 67 height 21
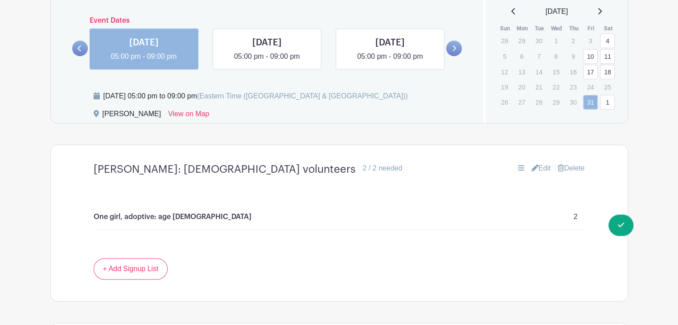
scroll to position [562, 0]
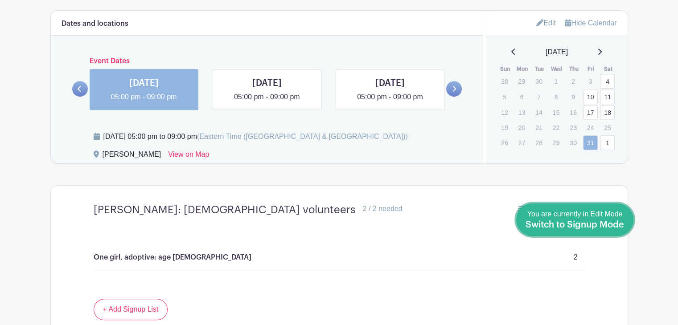
click at [616, 224] on span "Switch to Signup Mode" at bounding box center [575, 225] width 99 height 9
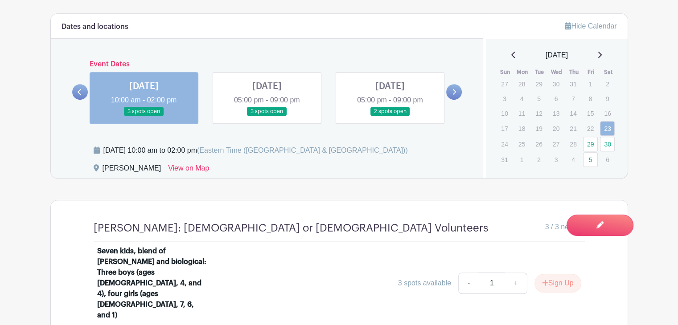
scroll to position [542, 0]
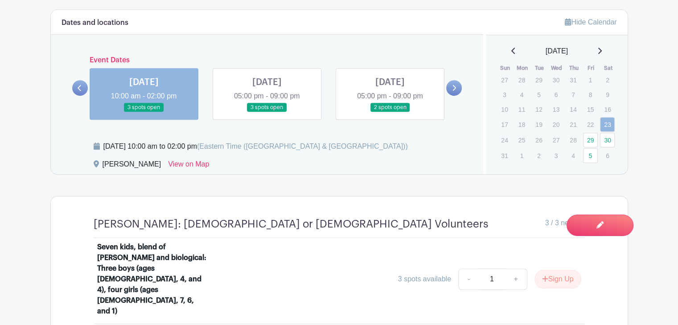
click at [600, 55] on link at bounding box center [599, 51] width 4 height 11
click at [600, 55] on div "[DATE]" at bounding box center [557, 51] width 120 height 11
click at [602, 52] on icon at bounding box center [599, 50] width 4 height 7
click at [602, 52] on icon at bounding box center [600, 51] width 4 height 6
click at [610, 105] on link "15" at bounding box center [607, 110] width 15 height 15
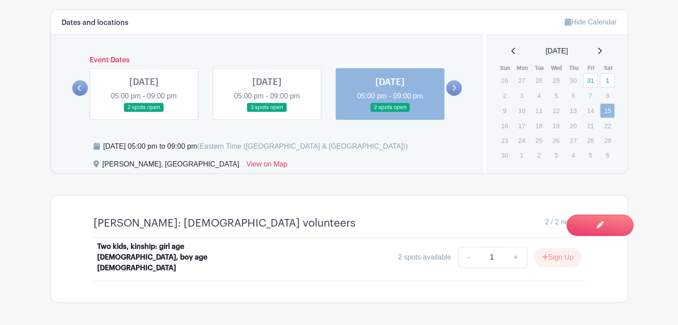
click at [511, 50] on icon at bounding box center [513, 50] width 4 height 7
click at [511, 53] on icon at bounding box center [513, 50] width 4 height 7
click at [606, 128] on link "27" at bounding box center [607, 127] width 15 height 15
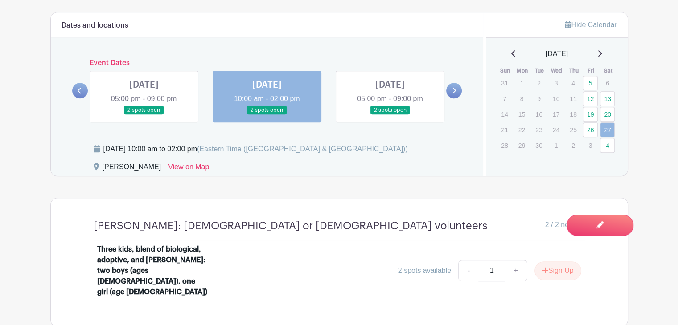
scroll to position [538, 0]
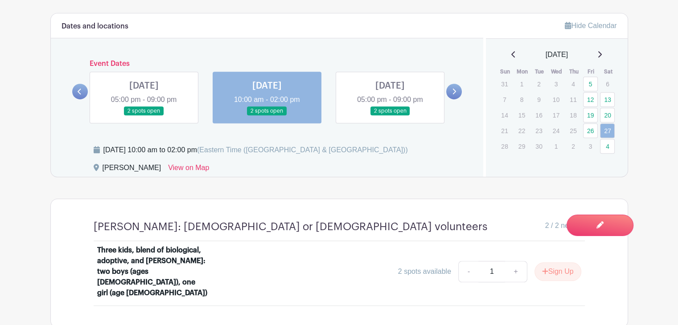
click at [511, 54] on icon at bounding box center [513, 54] width 4 height 7
click at [605, 131] on link "23" at bounding box center [607, 128] width 15 height 15
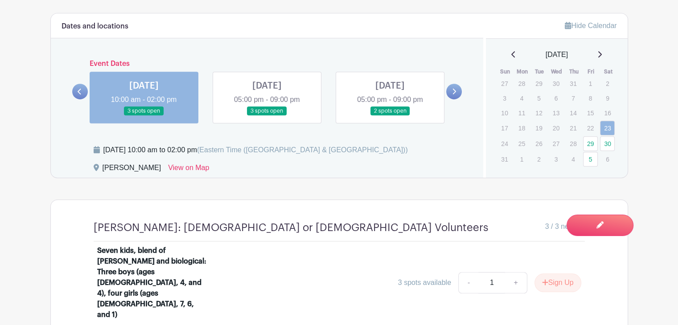
click at [267, 116] on link at bounding box center [267, 116] width 0 height 0
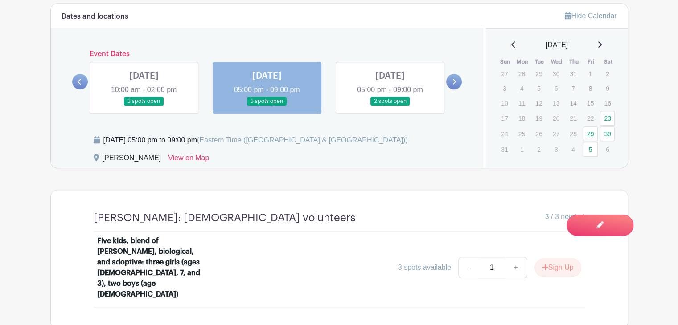
scroll to position [547, 0]
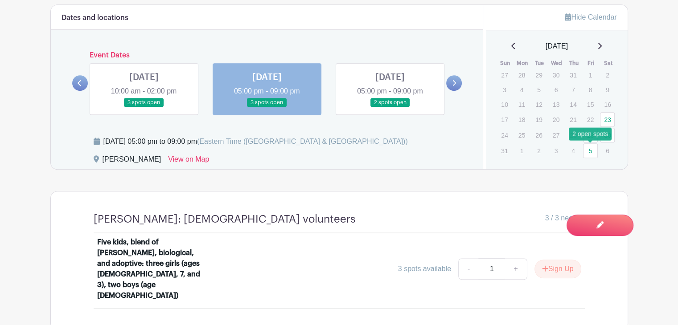
click at [590, 152] on link "5" at bounding box center [590, 151] width 15 height 15
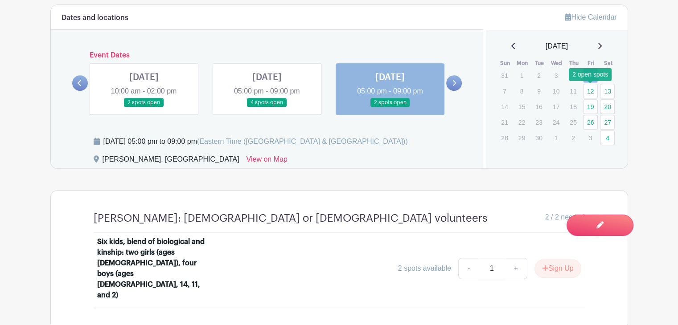
click at [592, 91] on link "12" at bounding box center [590, 91] width 15 height 15
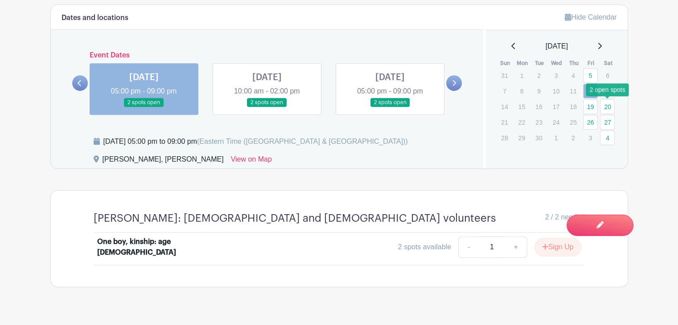
click at [611, 110] on link "20" at bounding box center [607, 106] width 15 height 15
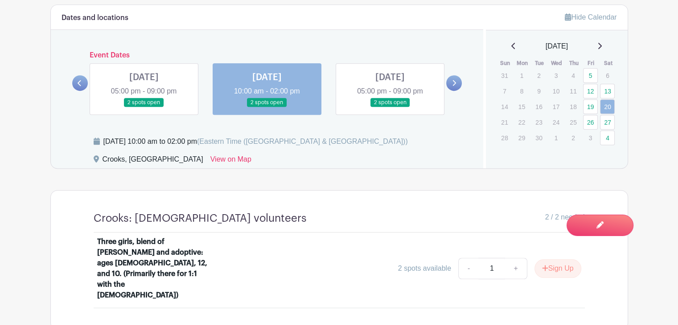
click at [390, 107] on link at bounding box center [390, 107] width 0 height 0
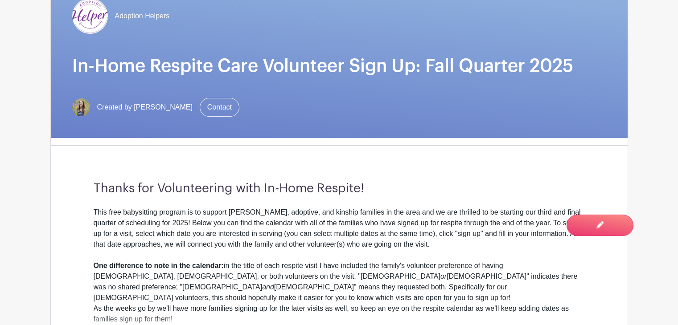
scroll to position [137, 0]
